Goal: Communication & Community: Ask a question

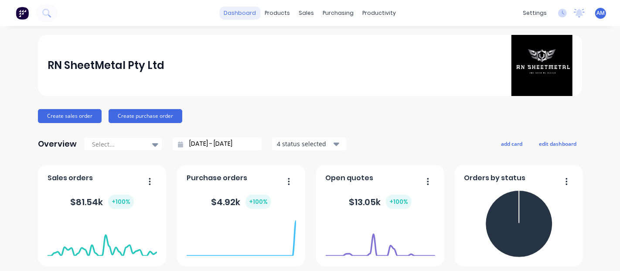
click at [242, 16] on link "dashboard" at bounding box center [240, 13] width 41 height 13
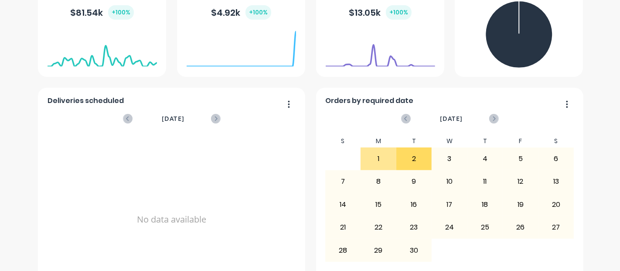
scroll to position [227, 0]
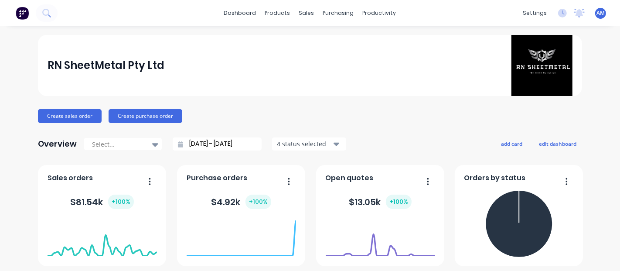
click at [597, 8] on div "AM RN SheetMetal Pty Ltd ANITHA REDDY MUNAGALA Administrator Profile Sign out" at bounding box center [600, 13] width 11 height 11
click at [597, 17] on span "AM" at bounding box center [601, 13] width 8 height 8
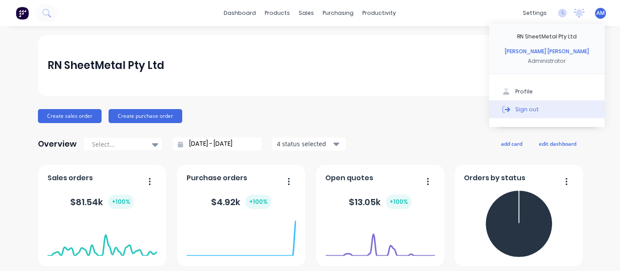
click at [533, 111] on button "Sign out" at bounding box center [547, 108] width 116 height 17
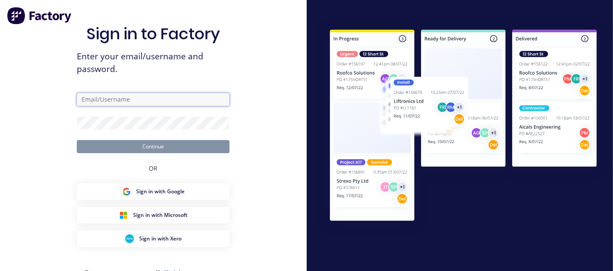
click at [103, 100] on input "text" at bounding box center [153, 99] width 153 height 13
type input "[EMAIL_ADDRESS][DOMAIN_NAME]"
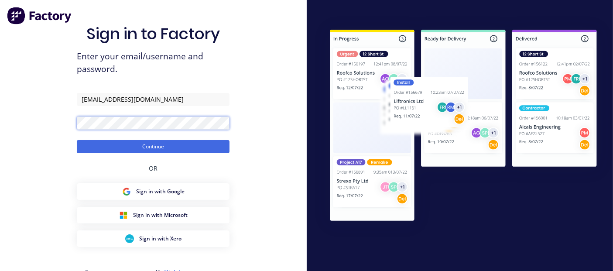
click at [77, 140] on button "Continue" at bounding box center [153, 146] width 153 height 13
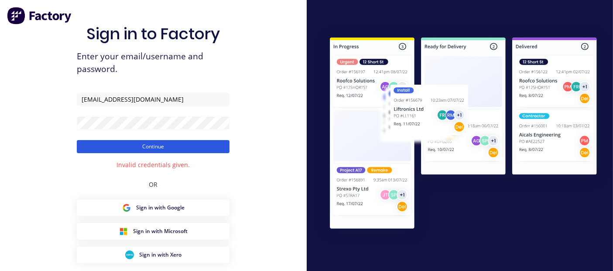
click at [106, 148] on button "Continue" at bounding box center [153, 146] width 153 height 13
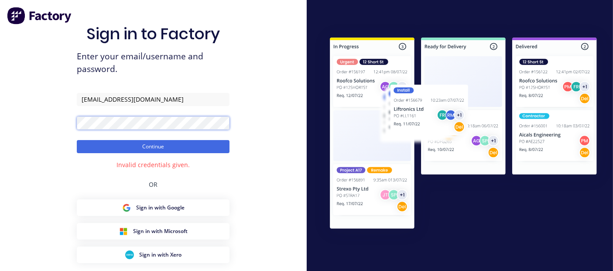
click at [1, 123] on div "Sign in to Factory Enter your email/username and password. [EMAIL_ADDRESS][DOMA…" at bounding box center [153, 157] width 307 height 315
click at [77, 140] on button "Continue" at bounding box center [153, 146] width 153 height 13
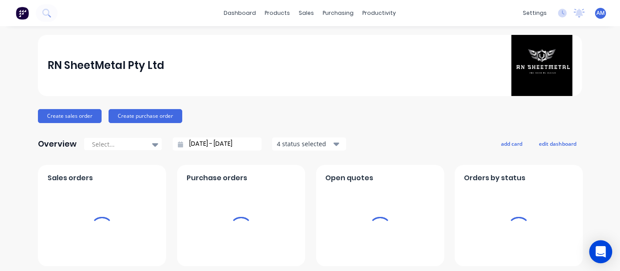
click at [603, 253] on icon "Open Intercom Messenger" at bounding box center [600, 251] width 11 height 11
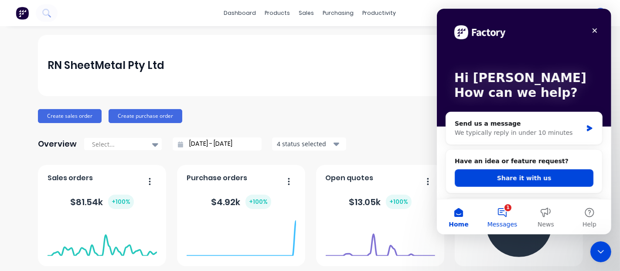
click at [507, 215] on button "1 Messages" at bounding box center [502, 216] width 44 height 35
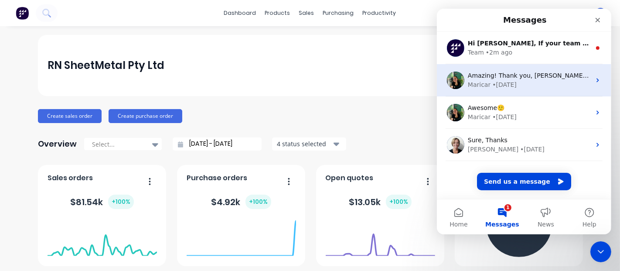
click at [518, 75] on span "Amazing! Thank you, [PERSON_NAME] :)" at bounding box center [529, 75] width 124 height 7
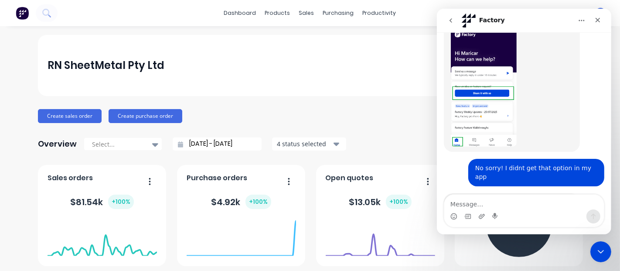
scroll to position [2131, 0]
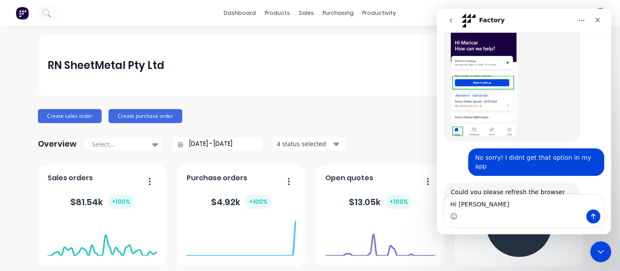
type textarea "Hi [PERSON_NAME]"
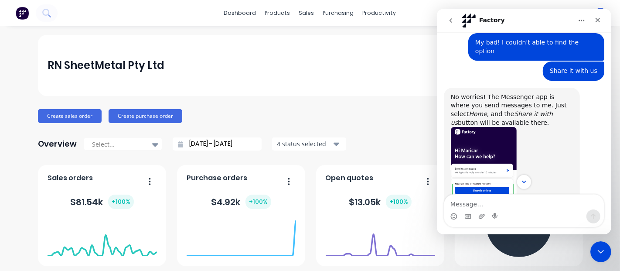
scroll to position [2181, 0]
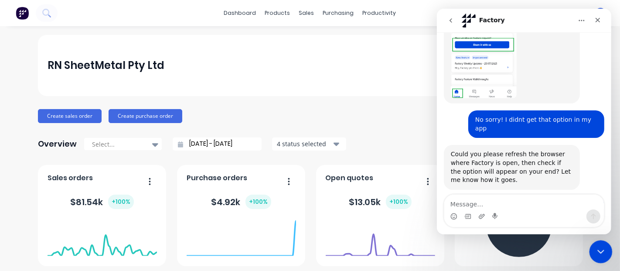
click at [596, 247] on icon "Close Intercom Messenger" at bounding box center [599, 250] width 10 height 10
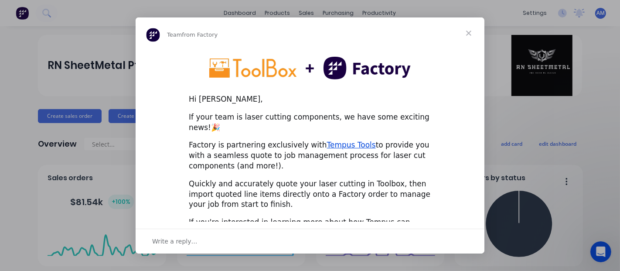
click at [468, 32] on span "Close" at bounding box center [468, 32] width 31 height 31
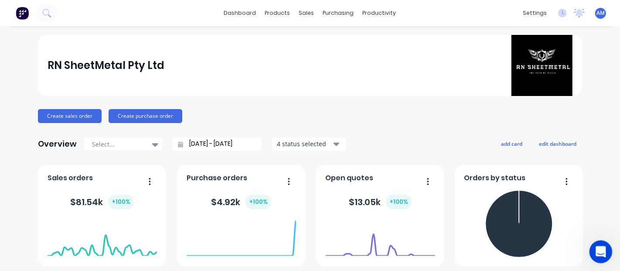
click at [604, 257] on div "Open Intercom Messenger" at bounding box center [599, 250] width 29 height 29
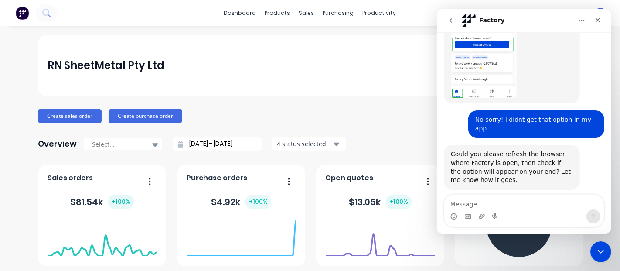
click at [449, 19] on icon "go back" at bounding box center [450, 20] width 7 height 7
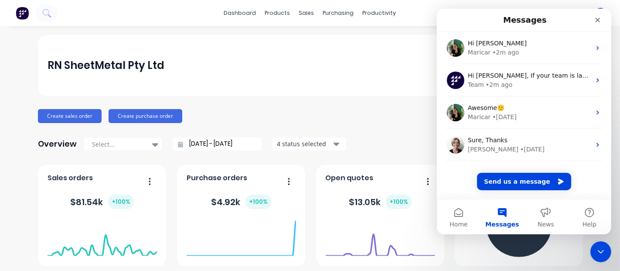
scroll to position [0, 0]
click at [525, 184] on button "Send us a message" at bounding box center [524, 181] width 94 height 17
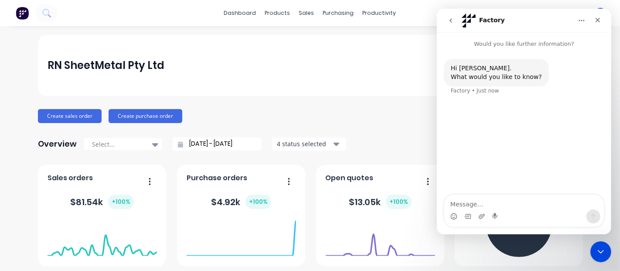
click at [450, 21] on icon "go back" at bounding box center [450, 20] width 3 height 4
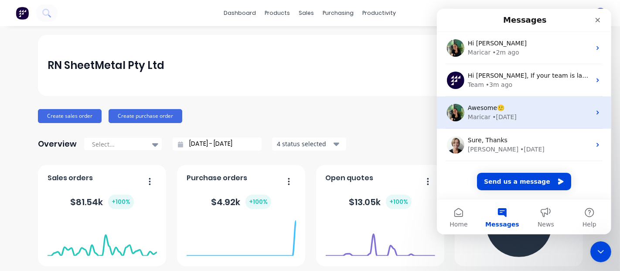
click at [539, 120] on div "Maricar • [DATE]" at bounding box center [528, 117] width 123 height 9
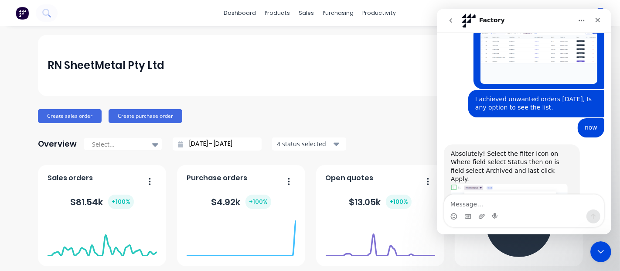
scroll to position [1204, 0]
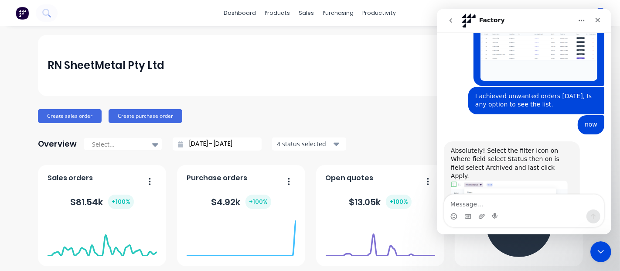
click at [448, 15] on button "go back" at bounding box center [450, 20] width 17 height 17
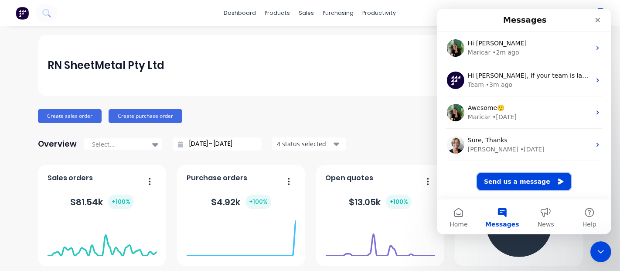
click at [533, 180] on button "Send us a message" at bounding box center [524, 181] width 94 height 17
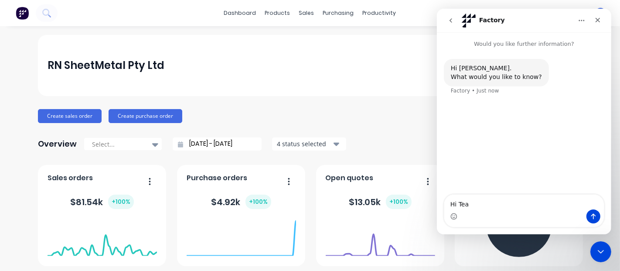
type textarea "Hi Team"
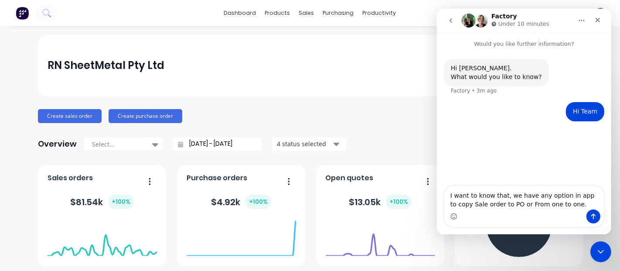
click at [507, 203] on textarea "I want to know that, we have any option in app to copy Sale order to PO or From…" at bounding box center [524, 198] width 160 height 24
type textarea "I want to know that, we have any option in app to copy Sale order to PO or from…"
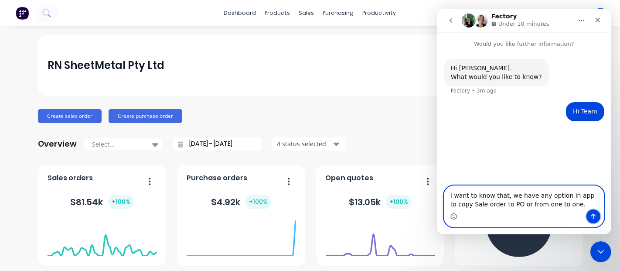
click at [594, 215] on icon "Send a message…" at bounding box center [593, 216] width 7 height 7
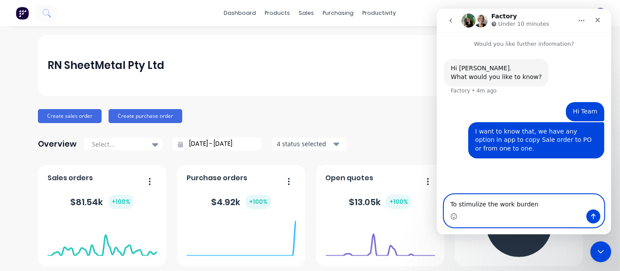
paste textarea "o minim"
click at [449, 201] on textarea "o minimize the work burden" at bounding box center [524, 201] width 160 height 15
type textarea "to minimize the work burden"
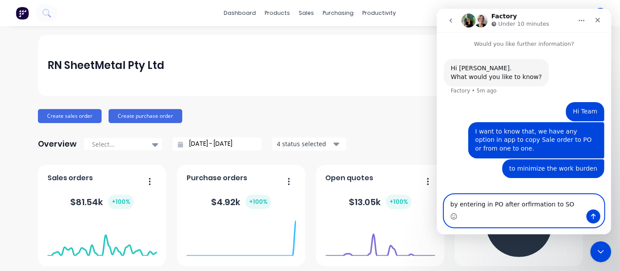
type textarea "by entering in PO after orfirmation to SO."
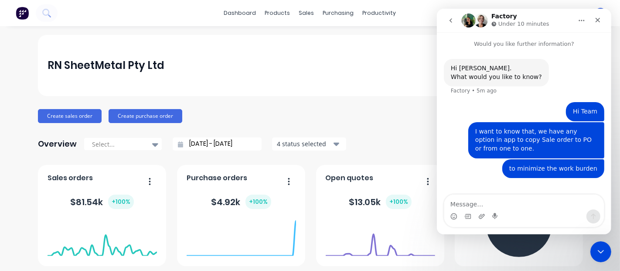
click at [365, 94] on div "RN SheetMetal Pty Ltd" at bounding box center [310, 65] width 525 height 61
click at [597, 253] on icon "Close Intercom Messenger" at bounding box center [599, 250] width 10 height 10
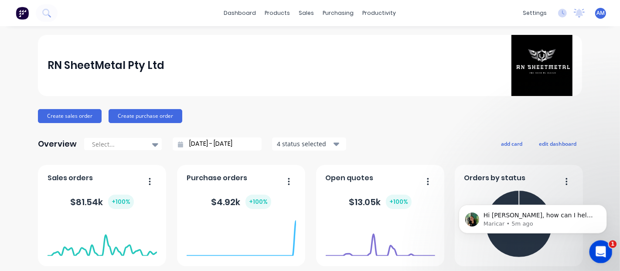
click at [597, 249] on icon "Open Intercom Messenger" at bounding box center [600, 250] width 14 height 14
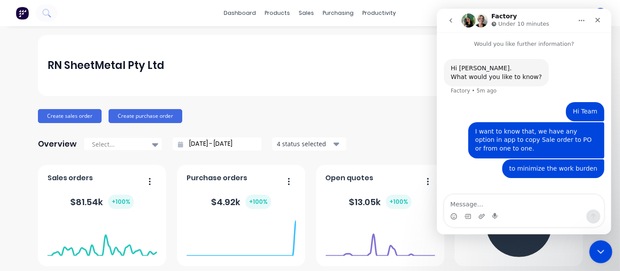
click at [596, 250] on icon "Close Intercom Messenger" at bounding box center [599, 250] width 10 height 10
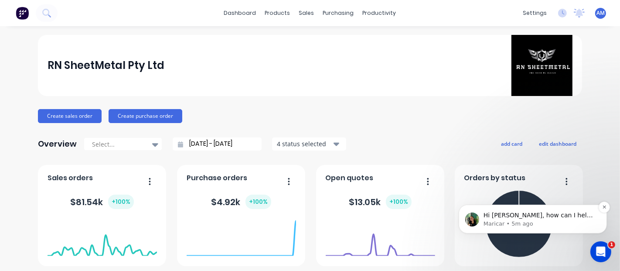
click at [556, 220] on p "Maricar • 5m ago" at bounding box center [539, 223] width 113 height 8
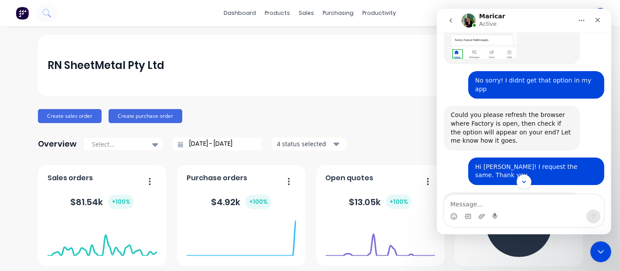
scroll to position [2221, 0]
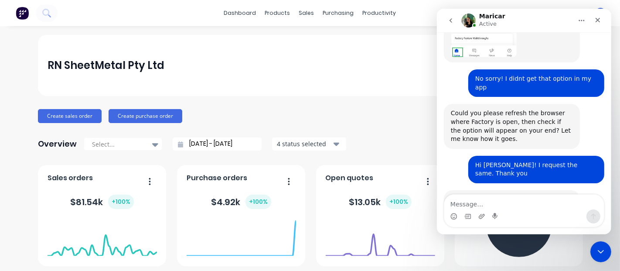
click at [452, 23] on icon "go back" at bounding box center [450, 20] width 7 height 7
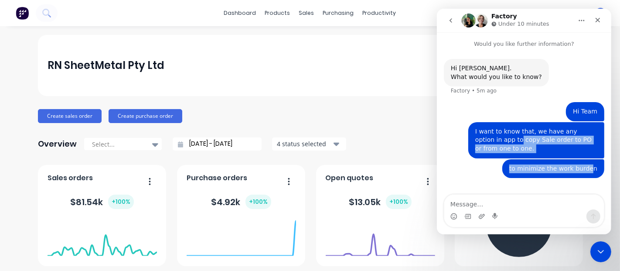
drag, startPoint x: 593, startPoint y: 171, endPoint x: 492, endPoint y: 139, distance: 105.8
click at [492, 139] on div "Hi [PERSON_NAME]. What would you like to know? Factory • 5m ago Hi Team [PERSON…" at bounding box center [523, 124] width 160 height 130
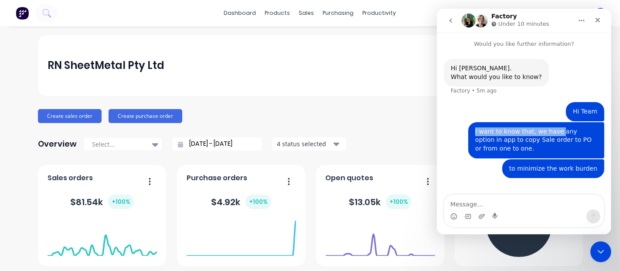
drag, startPoint x: 472, startPoint y: 133, endPoint x: 559, endPoint y: 129, distance: 86.4
click at [557, 130] on div "I want to know that, we have any option in app to copy Sale order to PO or from…" at bounding box center [536, 140] width 136 height 36
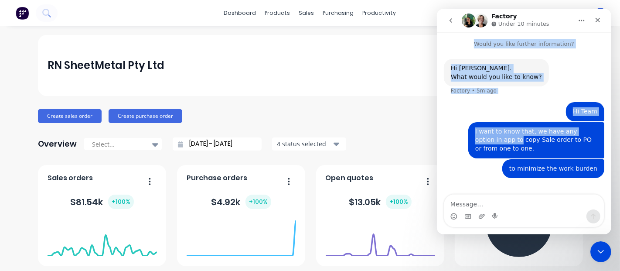
drag, startPoint x: 492, startPoint y: 140, endPoint x: 449, endPoint y: 37, distance: 112.4
click at [449, 37] on div "Would you like further information? Hi [PERSON_NAME]. What would you like to kn…" at bounding box center [524, 117] width 174 height 171
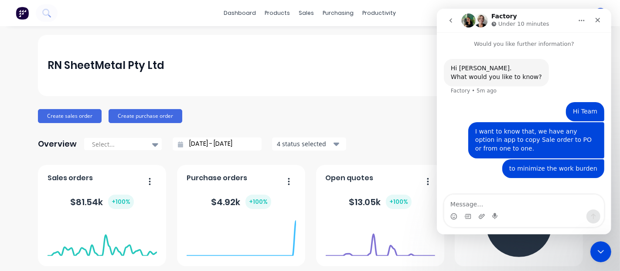
click at [488, 148] on div "I want to know that, we have any option in app to copy Sale order to PO or from…" at bounding box center [536, 140] width 122 height 26
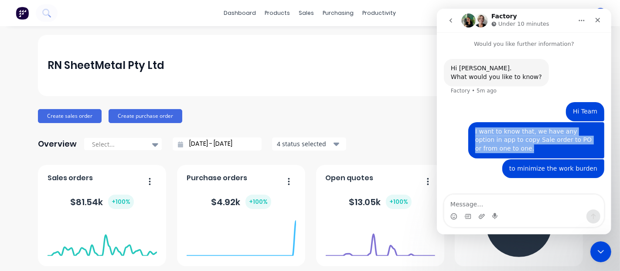
drag, startPoint x: 494, startPoint y: 150, endPoint x: 470, endPoint y: 126, distance: 33.6
click at [470, 126] on div "I want to know that, we have any option in app to copy Sale order to PO or from…" at bounding box center [536, 140] width 136 height 36
click at [454, 20] on icon "go back" at bounding box center [450, 20] width 7 height 7
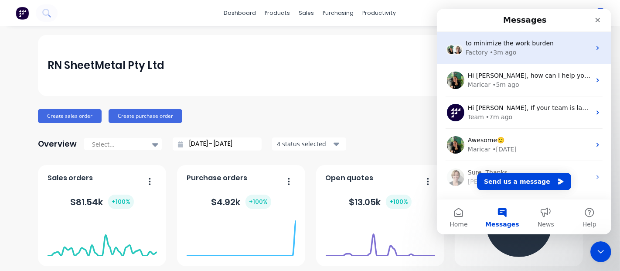
click at [587, 48] on div "to minimize the work burden Factory • 3m ago" at bounding box center [524, 48] width 174 height 32
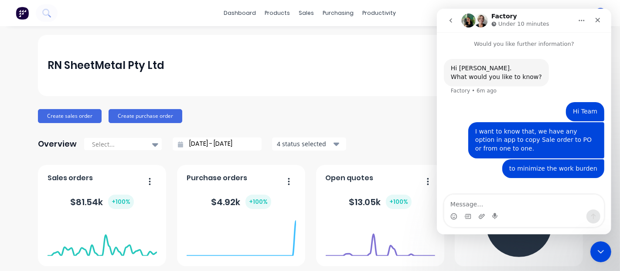
click at [482, 131] on div "I want to know that, we have any option in app to copy Sale order to PO or from…" at bounding box center [536, 140] width 122 height 26
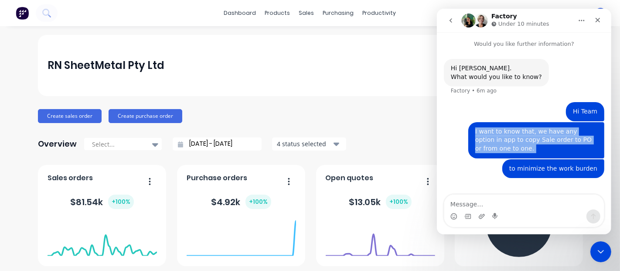
click at [482, 131] on div "I want to know that, we have any option in app to copy Sale order to PO or from…" at bounding box center [536, 140] width 122 height 26
drag, startPoint x: 473, startPoint y: 130, endPoint x: 491, endPoint y: 156, distance: 31.9
click at [491, 156] on div "I want to know that, we have any option in app to copy Sale order to PO or from…" at bounding box center [536, 140] width 136 height 36
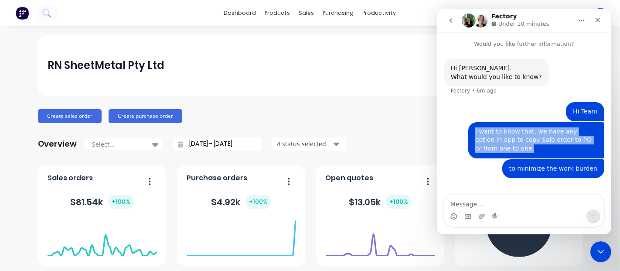
drag, startPoint x: 491, startPoint y: 156, endPoint x: 462, endPoint y: 103, distance: 60.1
click at [466, 113] on div "Hi [PERSON_NAME]. What would you like to know? Factory • 6m ago Hi Team [PERSON…" at bounding box center [523, 124] width 160 height 130
click at [449, 15] on button "go back" at bounding box center [450, 20] width 17 height 17
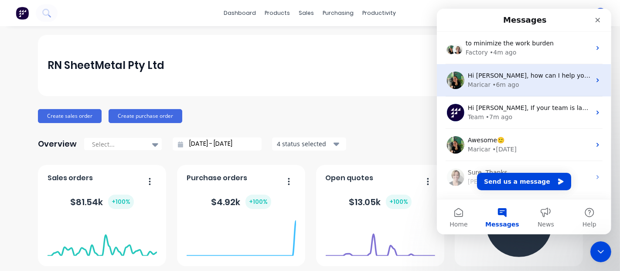
click at [502, 78] on span "Hi [PERSON_NAME], how can I help you [DATE]?" at bounding box center [540, 75] width 146 height 7
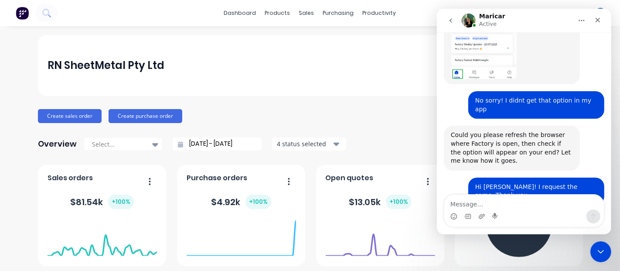
scroll to position [2207, 0]
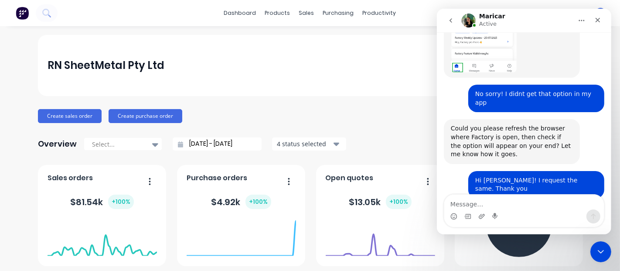
click at [463, 202] on textarea "Message…" at bounding box center [524, 201] width 160 height 15
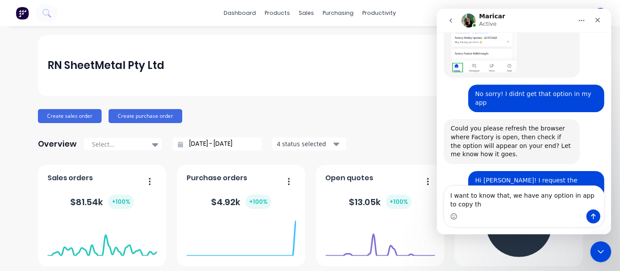
scroll to position [2215, 0]
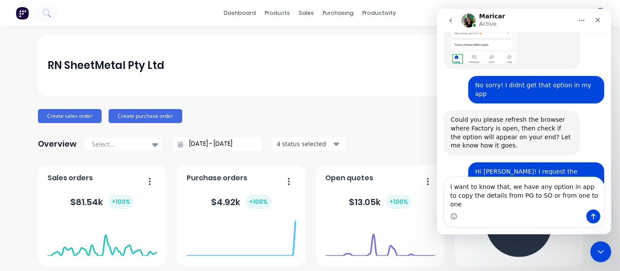
type textarea "I want to know that, we have any option in app to copy the details from PO to S…"
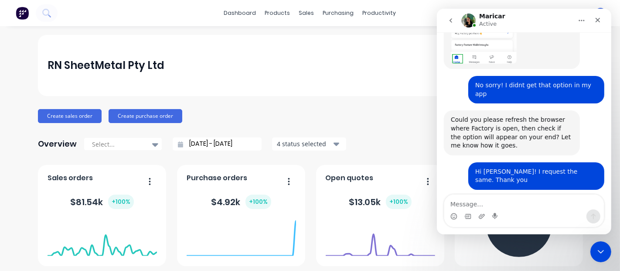
scroll to position [2250, 0]
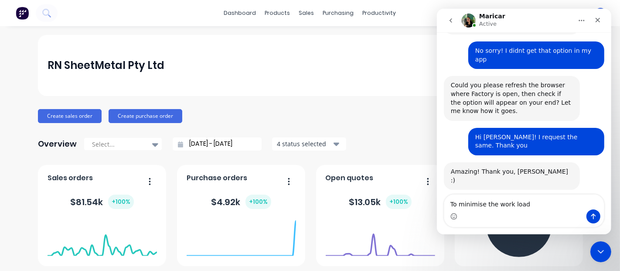
type textarea "To minimise the work load."
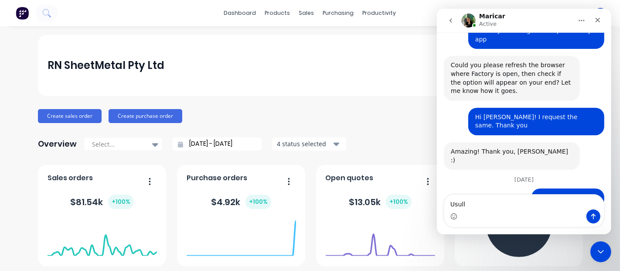
type textarea "Usulla"
type textarea "We are"
type textarea "Sometimes based on"
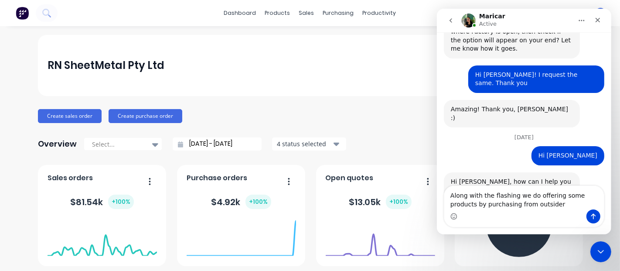
drag, startPoint x: 490, startPoint y: 208, endPoint x: 449, endPoint y: 208, distance: 41.0
click at [449, 208] on textarea "Along with the flashing we do offering some products by purchasing from outsider" at bounding box center [524, 198] width 160 height 24
click at [487, 204] on textarea "Along with the flashing we do offering some products from outsider" at bounding box center [524, 198] width 160 height 24
type textarea "Along with the flashing we do offering some products from outsiders"
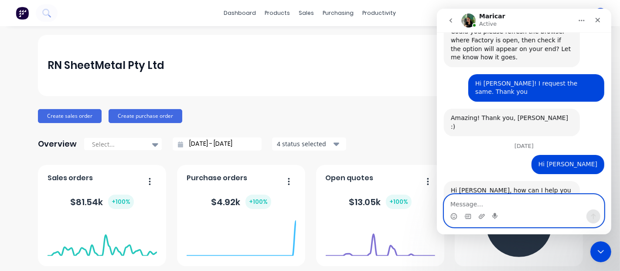
scroll to position [2321, 0]
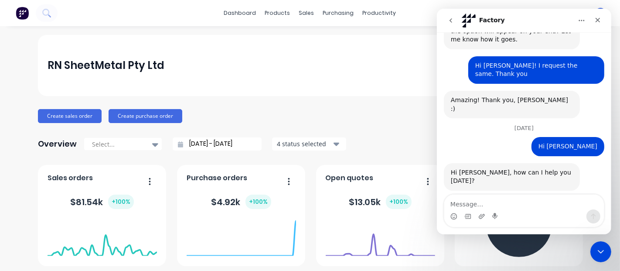
click at [454, 18] on button "go back" at bounding box center [450, 20] width 17 height 17
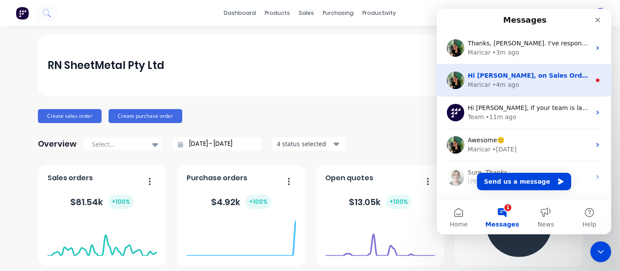
click at [531, 90] on div "Hi [PERSON_NAME], on Sales Orders, there’s an option to create a Purchase Order…" at bounding box center [524, 80] width 174 height 32
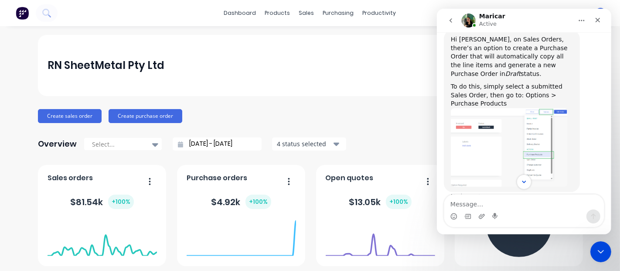
scroll to position [195, 0]
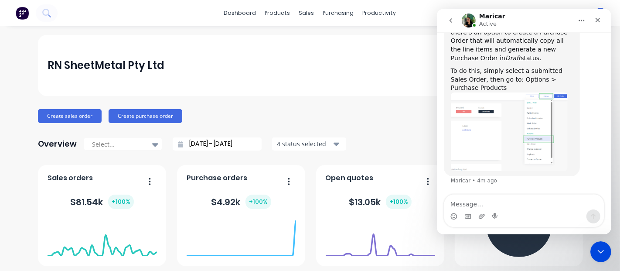
click at [515, 134] on img "Maricar says…" at bounding box center [508, 131] width 117 height 78
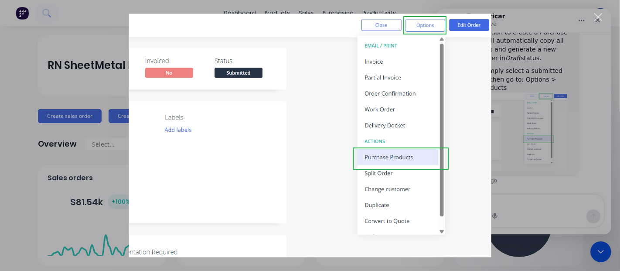
scroll to position [0, 0]
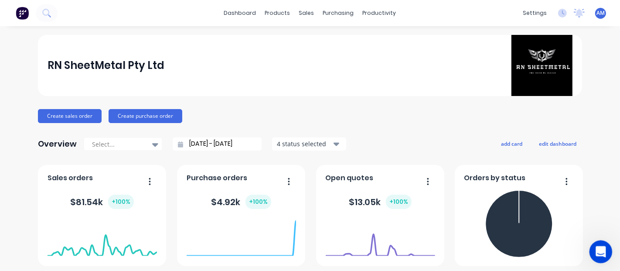
click at [595, 249] on icon "Open Intercom Messenger" at bounding box center [600, 250] width 14 height 14
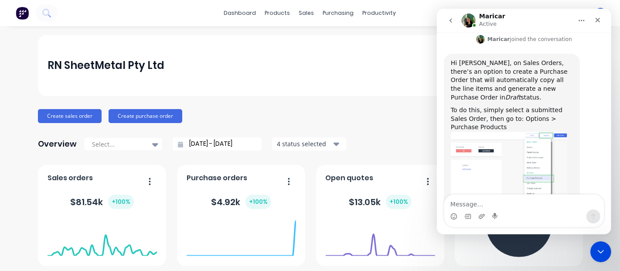
scroll to position [181, 0]
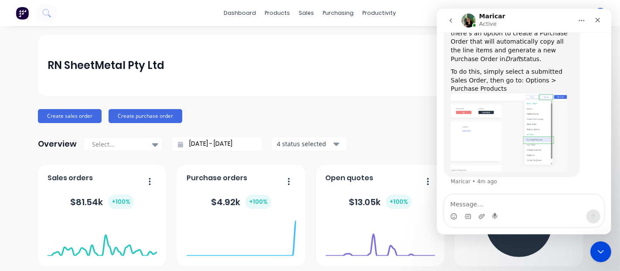
click at [508, 122] on img "Maricar says…" at bounding box center [508, 132] width 117 height 78
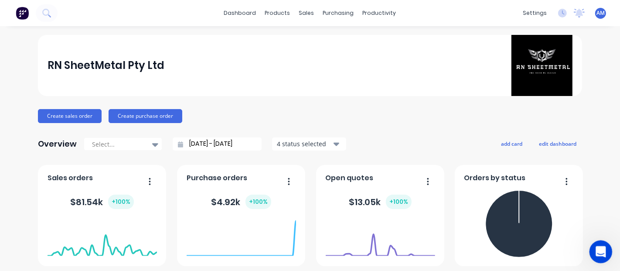
click at [594, 250] on icon "Open Intercom Messenger" at bounding box center [600, 250] width 14 height 14
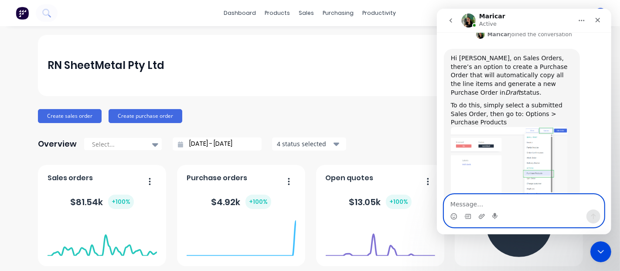
scroll to position [133, 0]
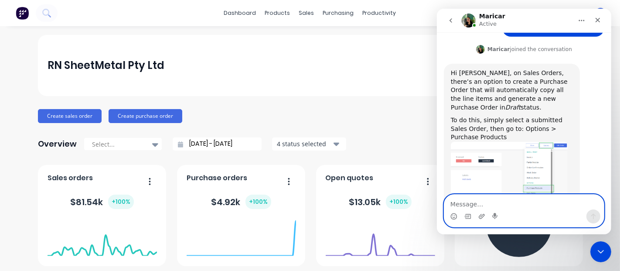
click at [466, 205] on textarea "Message…" at bounding box center [524, 201] width 160 height 15
type textarea "T"
type textarea "Awesome, Thanks"
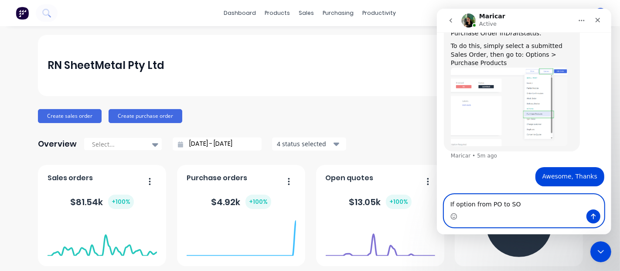
type textarea "If option from PO to SO?"
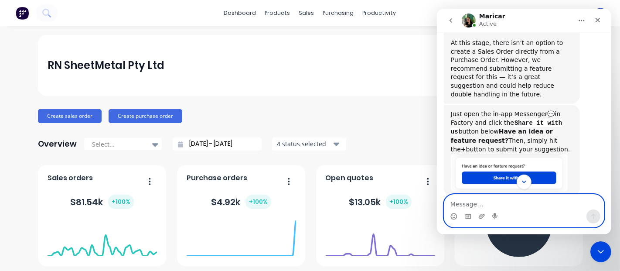
scroll to position [401, 0]
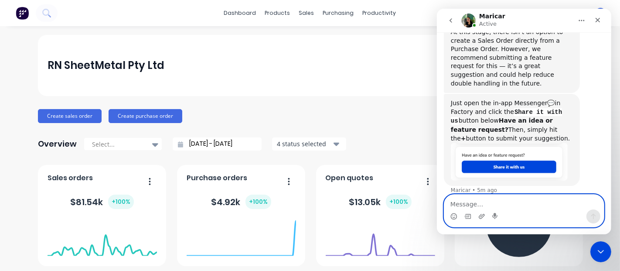
click at [466, 207] on textarea "Message…" at bounding box center [524, 201] width 160 height 15
type textarea "Thanks [PERSON_NAME]. I will request the same"
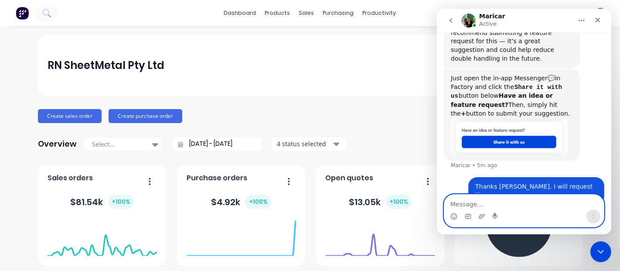
scroll to position [427, 0]
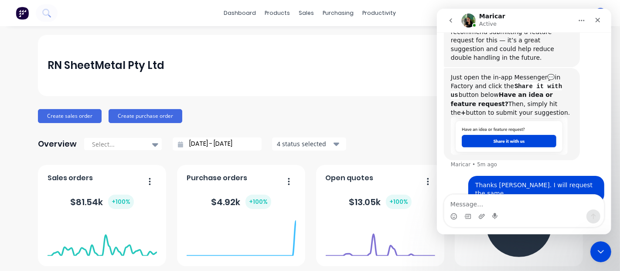
click at [365, 108] on div "RN SheetMetal Pty Ltd Create sales order Create purchase order Overview Select.…" at bounding box center [310, 262] width 544 height 455
click at [594, 250] on icon "Close Intercom Messenger" at bounding box center [599, 250] width 10 height 10
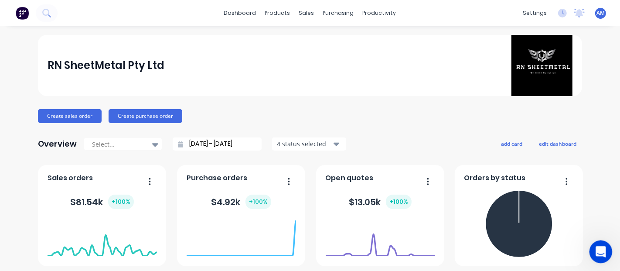
click at [598, 245] on icon "Open Intercom Messenger" at bounding box center [600, 250] width 14 height 14
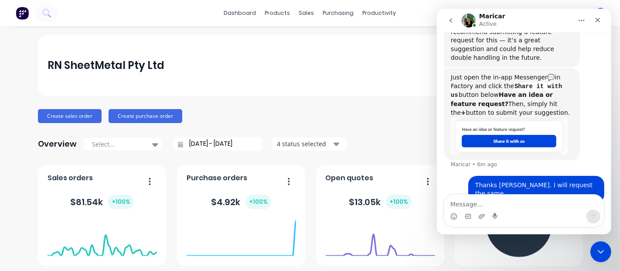
scroll to position [136, 0]
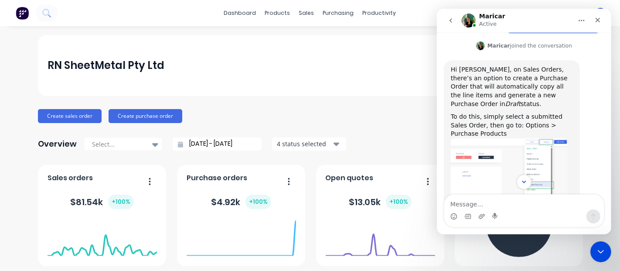
click at [451, 17] on icon "go back" at bounding box center [450, 20] width 7 height 7
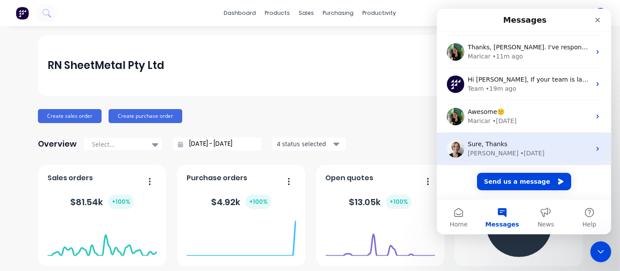
scroll to position [0, 0]
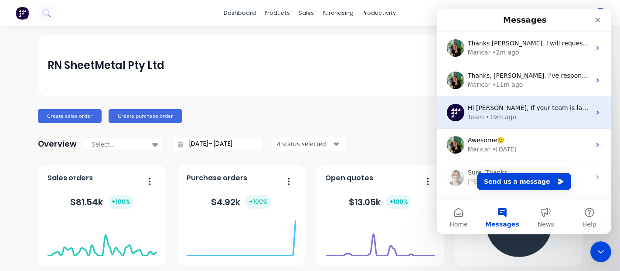
click at [537, 115] on div "Team • 19m ago" at bounding box center [528, 117] width 123 height 9
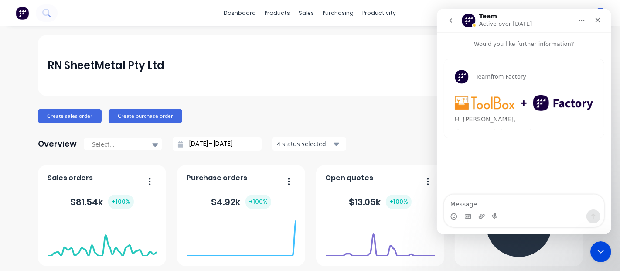
click at [450, 18] on icon "go back" at bounding box center [450, 20] width 7 height 7
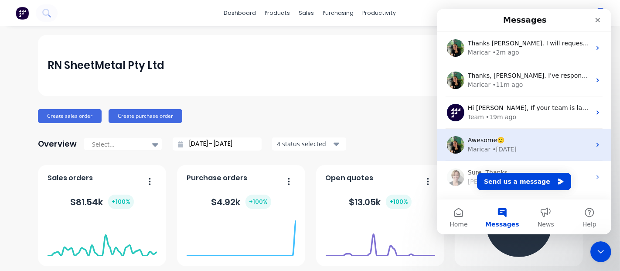
scroll to position [28, 0]
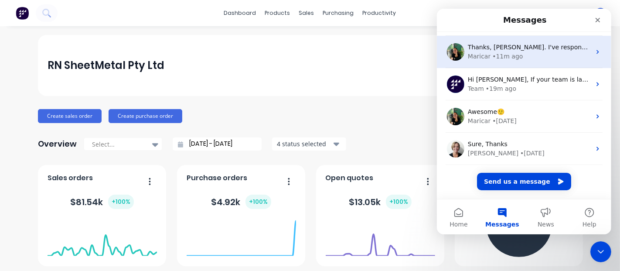
click at [509, 53] on div "• 11m ago" at bounding box center [507, 56] width 31 height 9
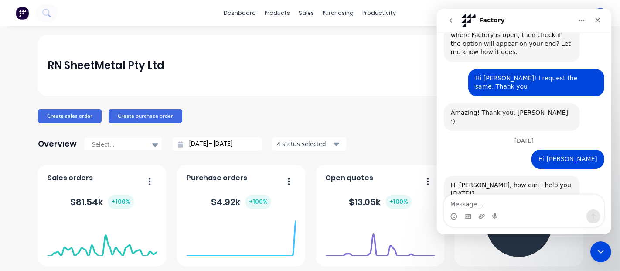
scroll to position [2321, 0]
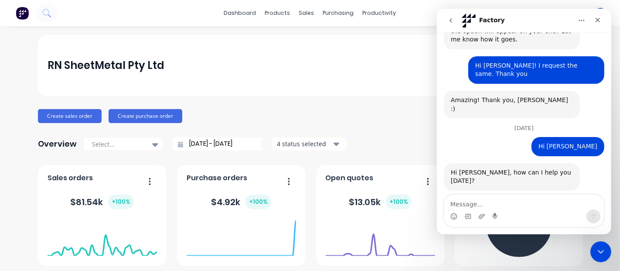
click at [449, 22] on icon "go back" at bounding box center [450, 20] width 7 height 7
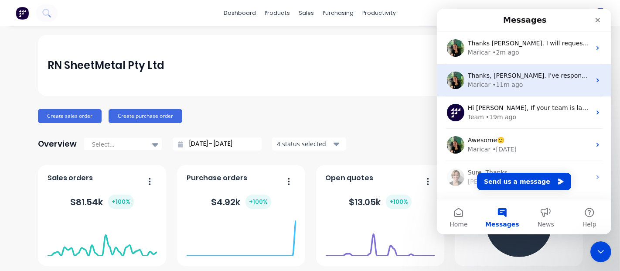
click at [516, 69] on div "Thanks, [PERSON_NAME]. I've responded to your other open ticket, so I’ll go ahe…" at bounding box center [524, 80] width 174 height 32
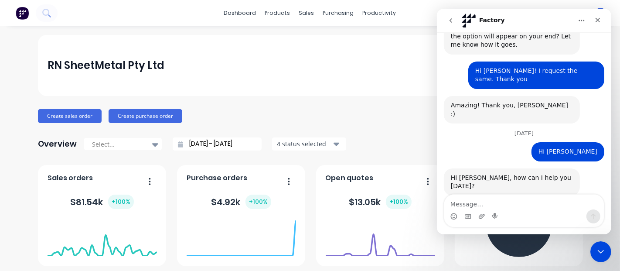
scroll to position [2321, 0]
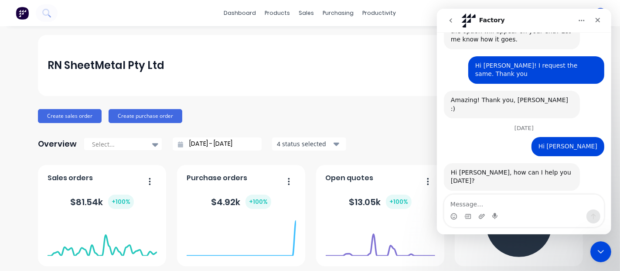
click at [447, 20] on icon "go back" at bounding box center [450, 20] width 7 height 7
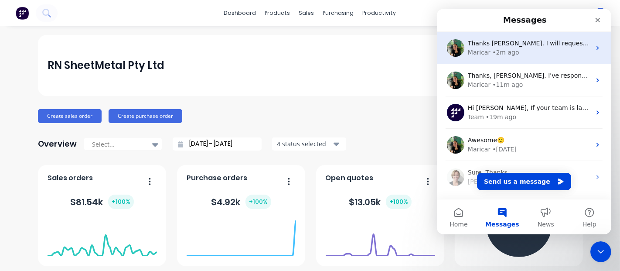
click at [509, 49] on div "• 2m ago" at bounding box center [505, 52] width 27 height 9
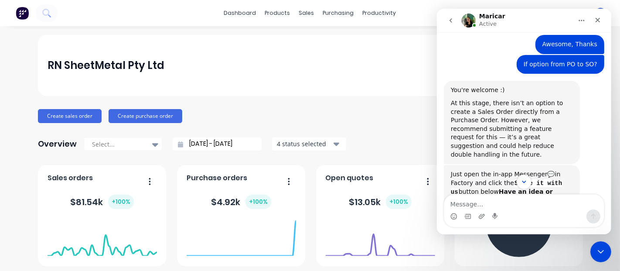
scroll to position [427, 0]
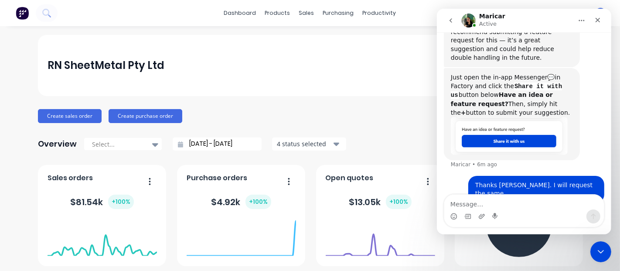
click at [490, 135] on img "Maricar says…" at bounding box center [508, 136] width 117 height 38
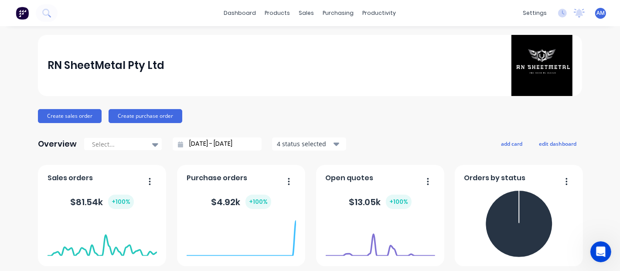
click at [595, 237] on div "RN SheetMetal Pty Ltd Create sales order Create purchase order Overview Select.…" at bounding box center [310, 262] width 620 height 455
click at [600, 249] on icon "Open Intercom Messenger" at bounding box center [600, 250] width 6 height 7
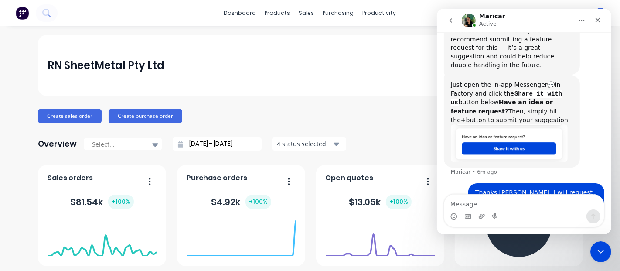
scroll to position [427, 0]
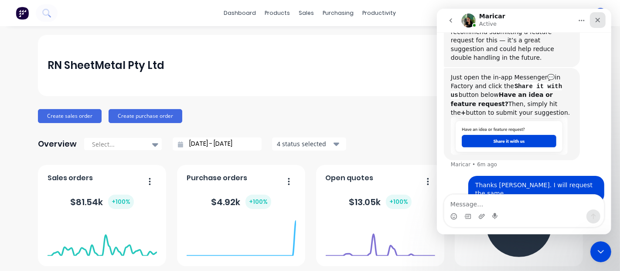
click at [594, 20] on icon "Close" at bounding box center [597, 20] width 7 height 7
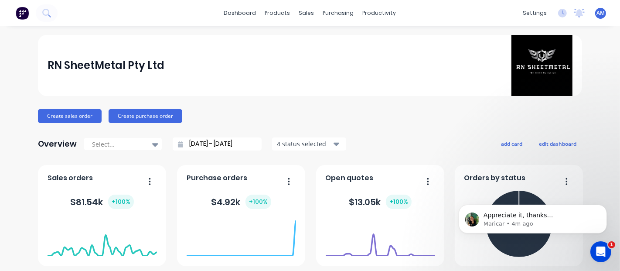
scroll to position [453, 0]
click at [608, 248] on div "Open Intercom Messenger" at bounding box center [599, 250] width 29 height 29
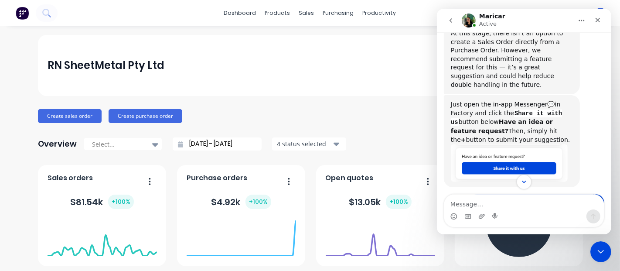
scroll to position [467, 0]
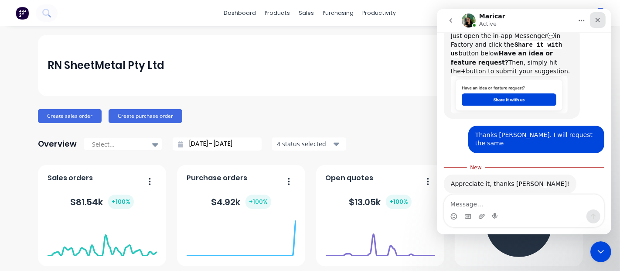
click at [596, 18] on icon "Close" at bounding box center [597, 20] width 5 height 5
